Goal: Task Accomplishment & Management: Manage account settings

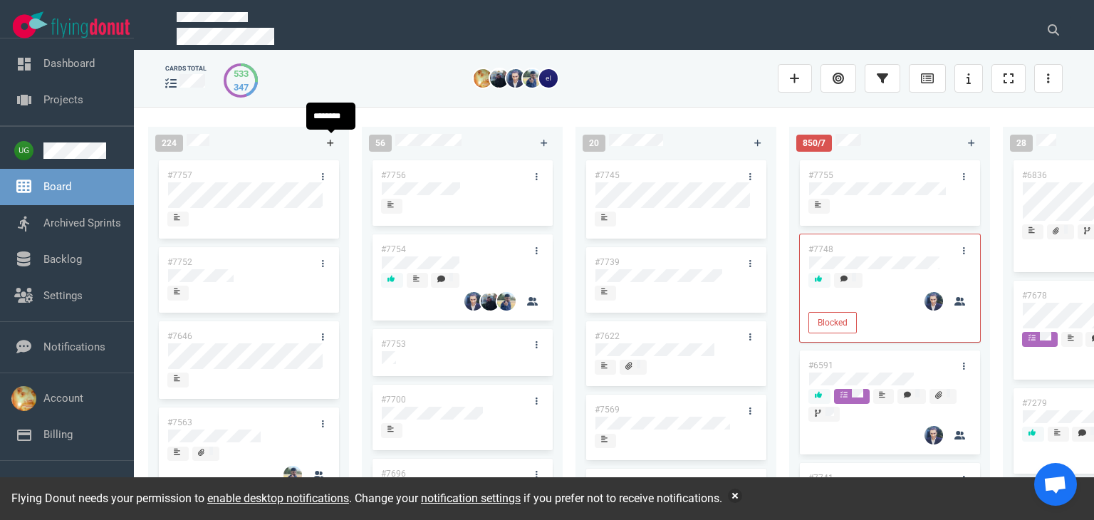
click at [331, 140] on icon at bounding box center [331, 143] width 8 height 9
click at [328, 140] on icon at bounding box center [331, 143] width 8 height 9
click at [265, 103] on div "cards total [PHONE_NUMBER] #7752 #7646 #7563 #1948 #1674 #1617 #1660 56 #7756 #…" at bounding box center [614, 282] width 881 height 452
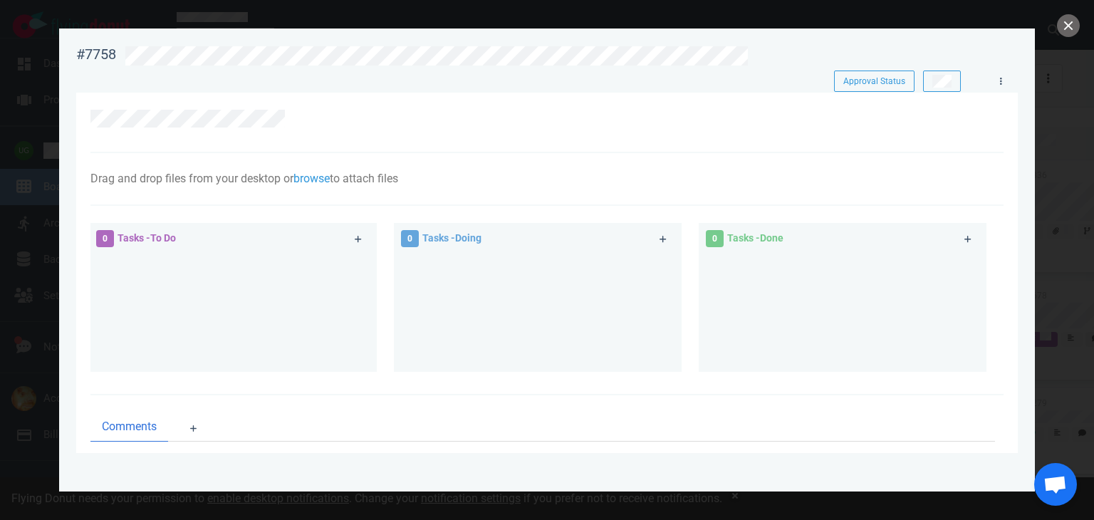
click at [256, 118] on div at bounding box center [546, 123] width 913 height 61
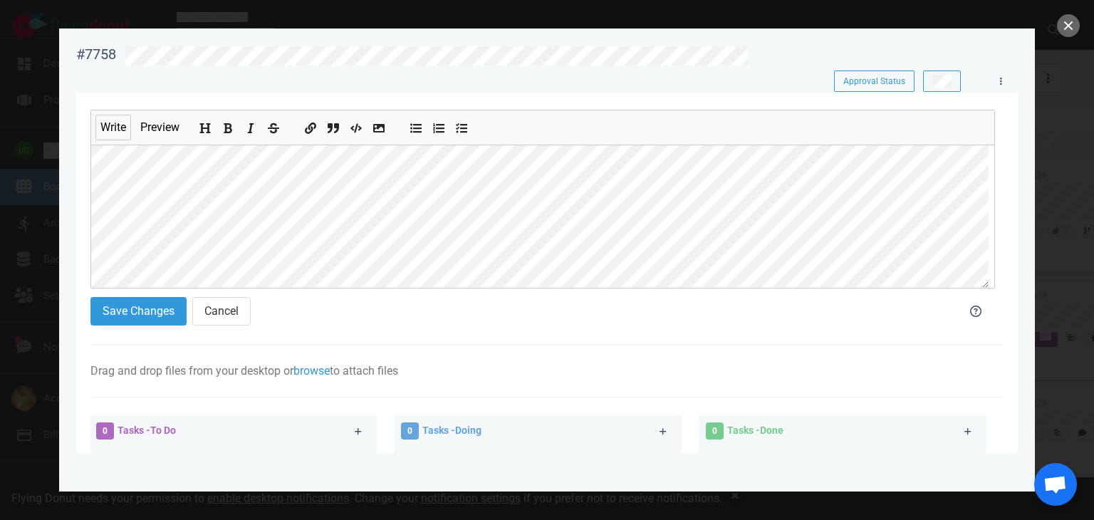
drag, startPoint x: 222, startPoint y: 105, endPoint x: 59, endPoint y: 168, distance: 175.0
click at [59, 168] on section "#7758 Approval Status Approval Status Write Preview Save Changes Cancel Drag an…" at bounding box center [547, 254] width 976 height 452
click at [228, 128] on icon "Add bold text" at bounding box center [228, 128] width 11 height 11
click at [310, 132] on icon "Add a link" at bounding box center [311, 128] width 11 height 11
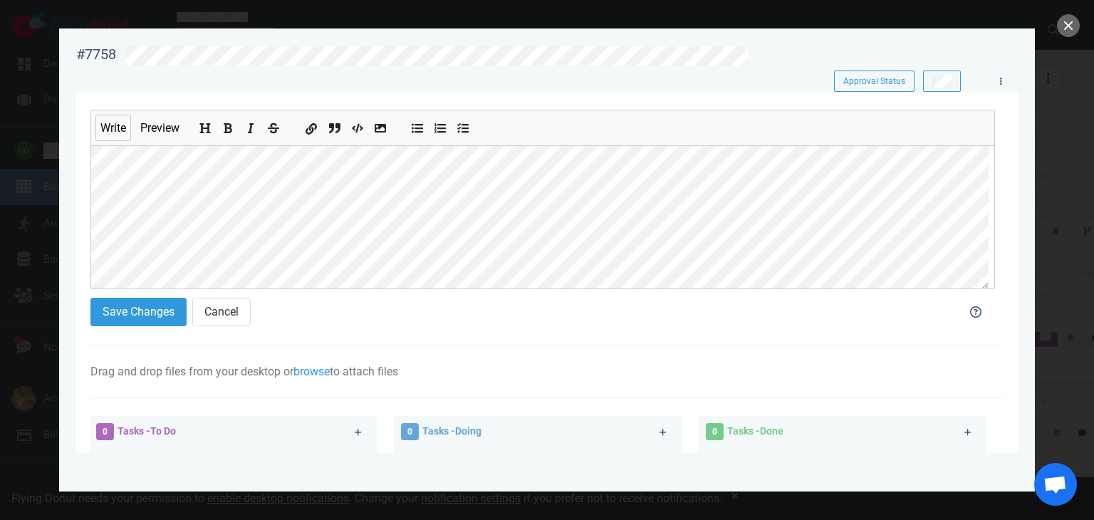
click at [306, 126] on icon "Add a link" at bounding box center [311, 128] width 11 height 11
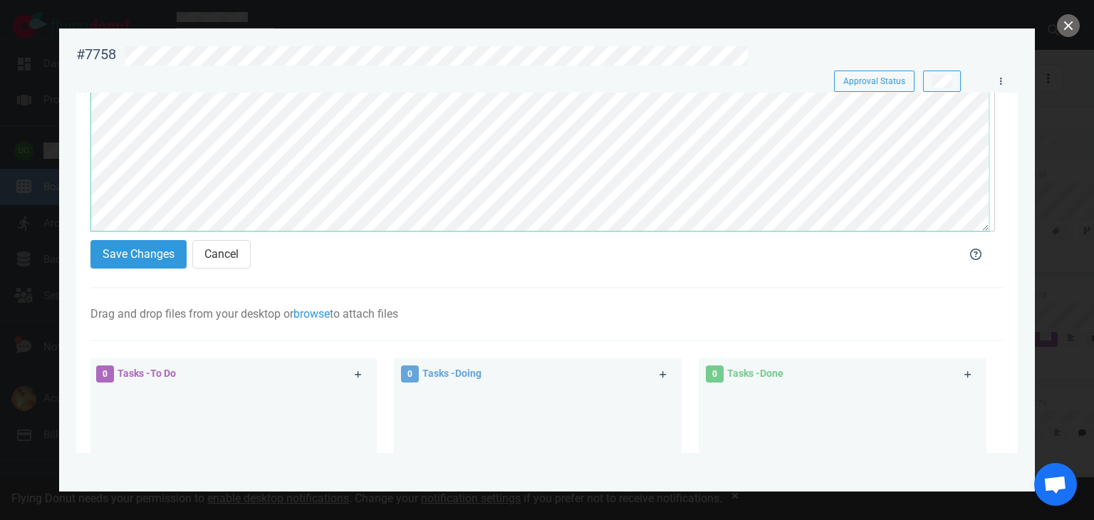
scroll to position [0, 0]
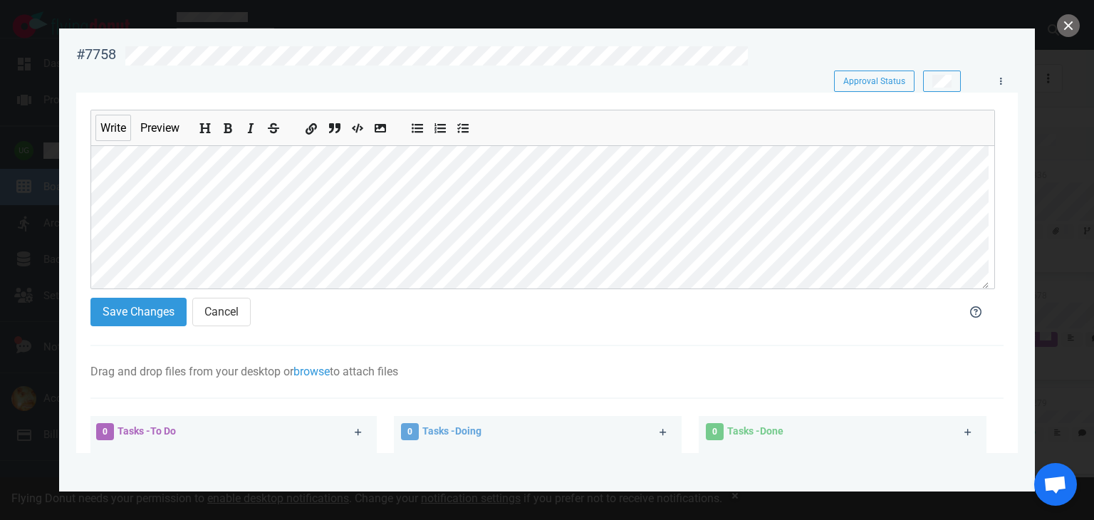
click at [303, 128] on button "Add a link" at bounding box center [311, 126] width 19 height 16
click at [231, 124] on icon "Add bold text" at bounding box center [228, 128] width 11 height 11
click at [226, 122] on button "Add bold text" at bounding box center [228, 126] width 19 height 16
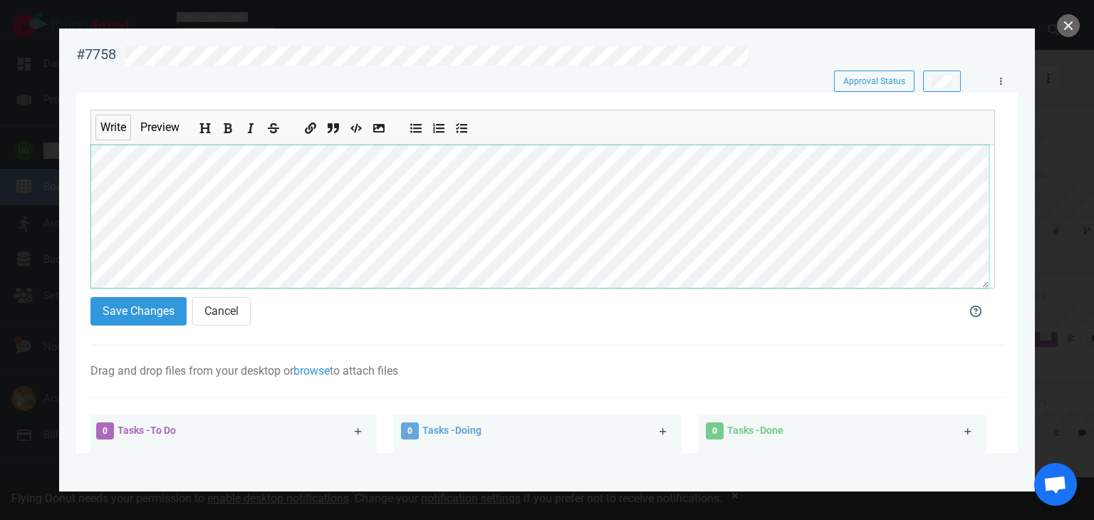
scroll to position [231, 0]
click at [89, 279] on section "Write Preview Save Changes Cancel Drag and drop files from your desktop or brow…" at bounding box center [547, 431] width 942 height 677
click at [222, 133] on button "Add bold text" at bounding box center [228, 126] width 19 height 16
click at [150, 313] on button "Save Changes" at bounding box center [138, 311] width 96 height 28
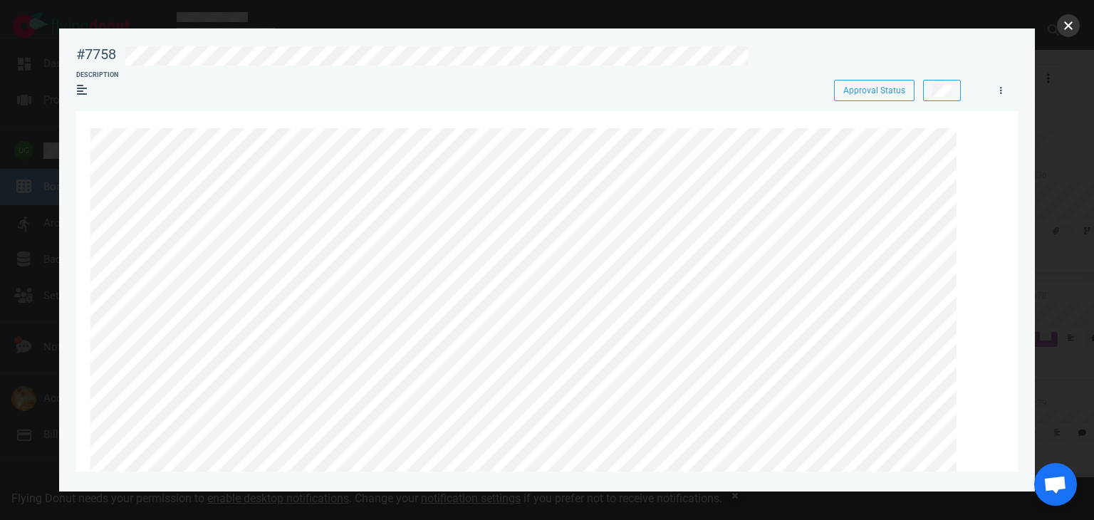
click at [1066, 27] on button "close" at bounding box center [1068, 25] width 23 height 23
click at [963, 139] on link at bounding box center [971, 137] width 23 height 18
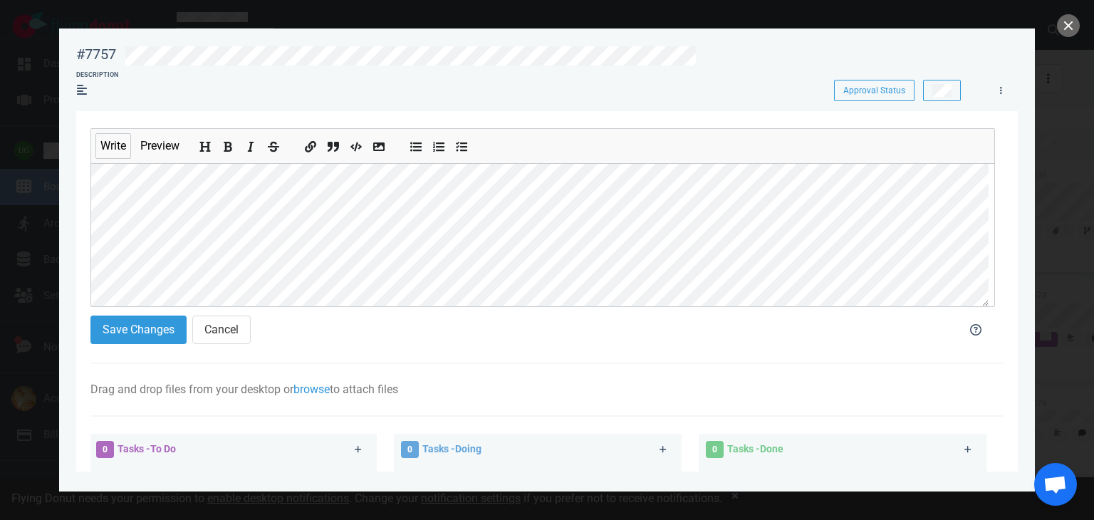
scroll to position [80, 0]
click at [313, 149] on icon "Add a link" at bounding box center [311, 147] width 11 height 11
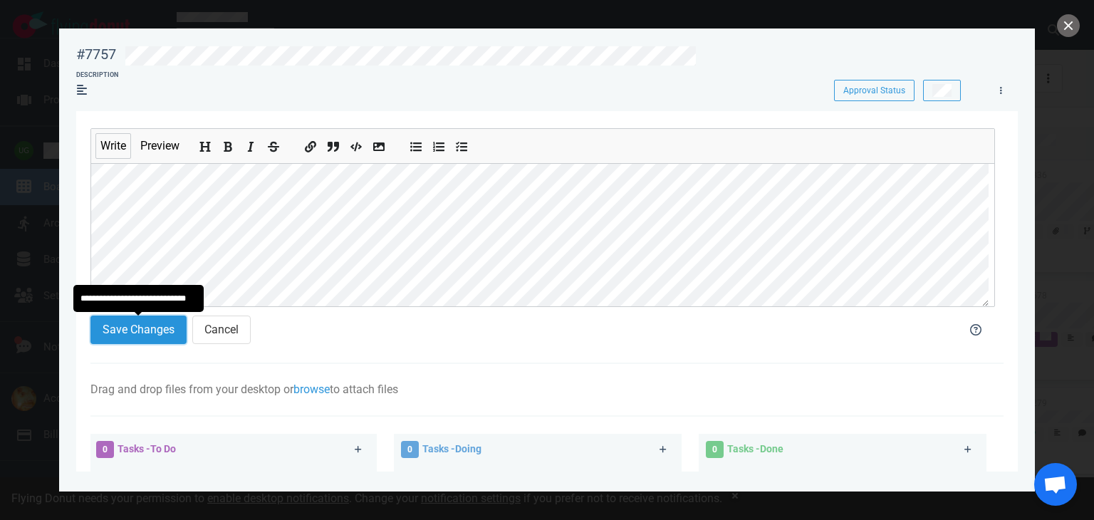
click at [123, 336] on button "Save Changes" at bounding box center [138, 330] width 96 height 28
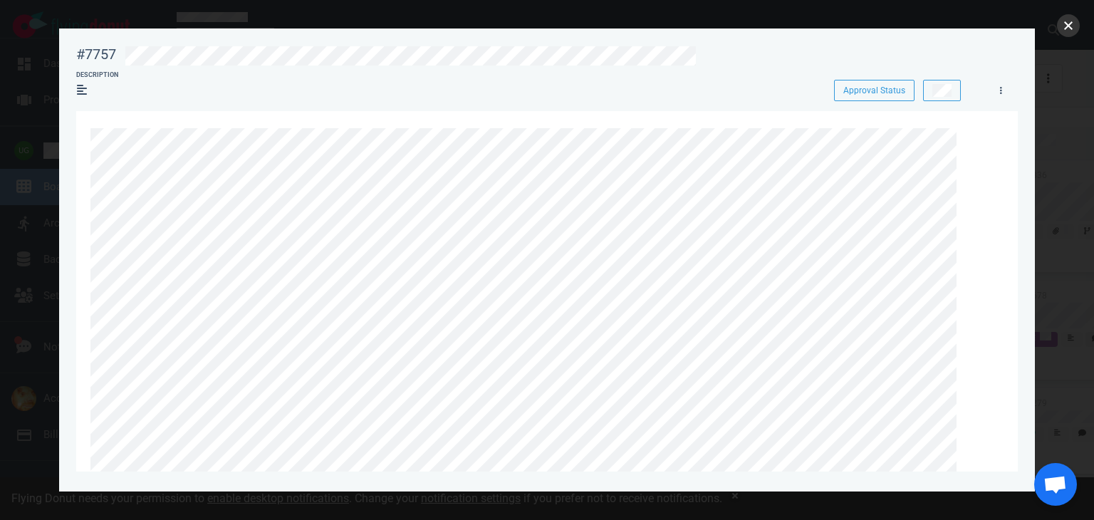
click at [1069, 26] on button "close" at bounding box center [1068, 25] width 23 height 23
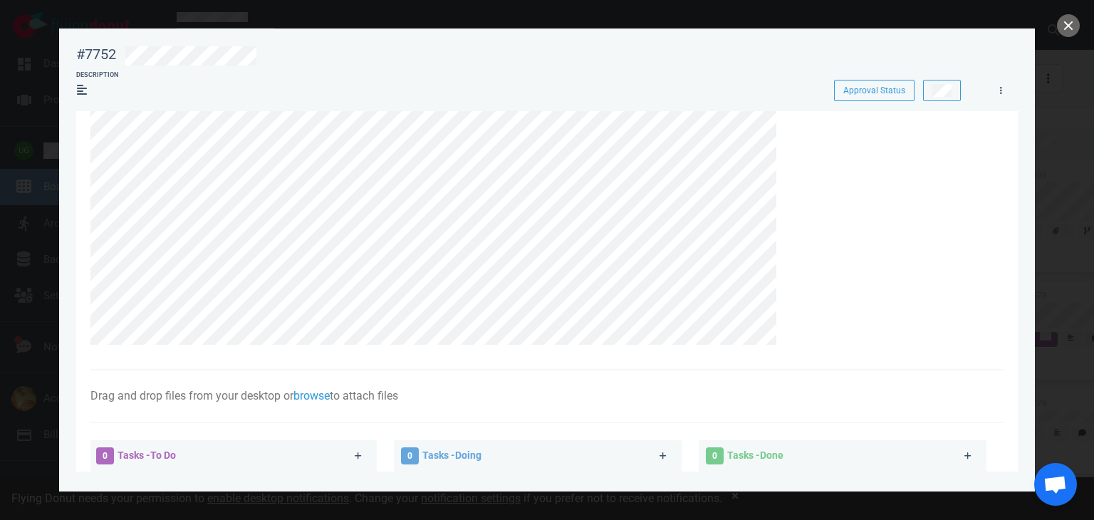
scroll to position [328, 0]
click at [1069, 31] on button "close" at bounding box center [1068, 25] width 23 height 23
